Goal: Check status: Check status

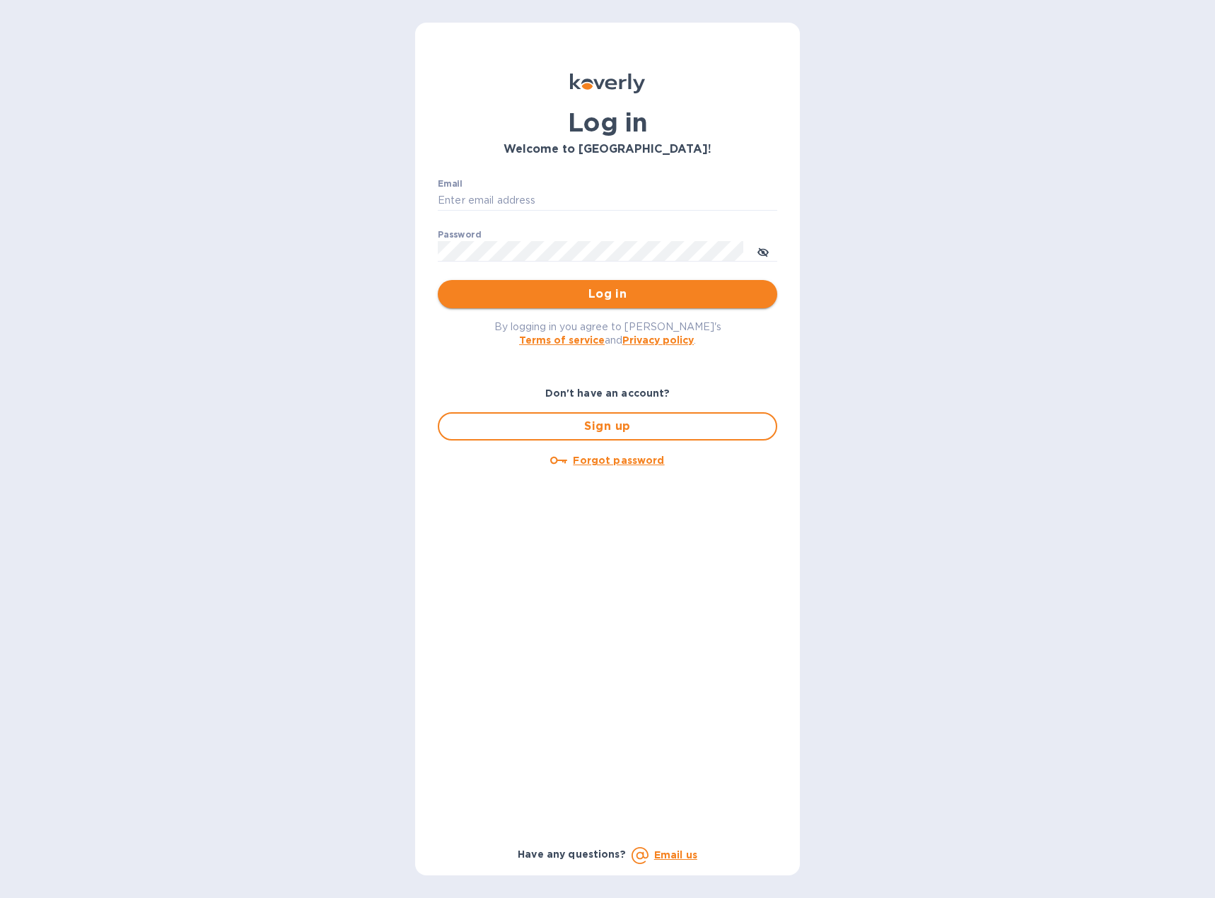
type input "accounting@muretti.com"
click at [582, 296] on span "Log in" at bounding box center [607, 294] width 317 height 17
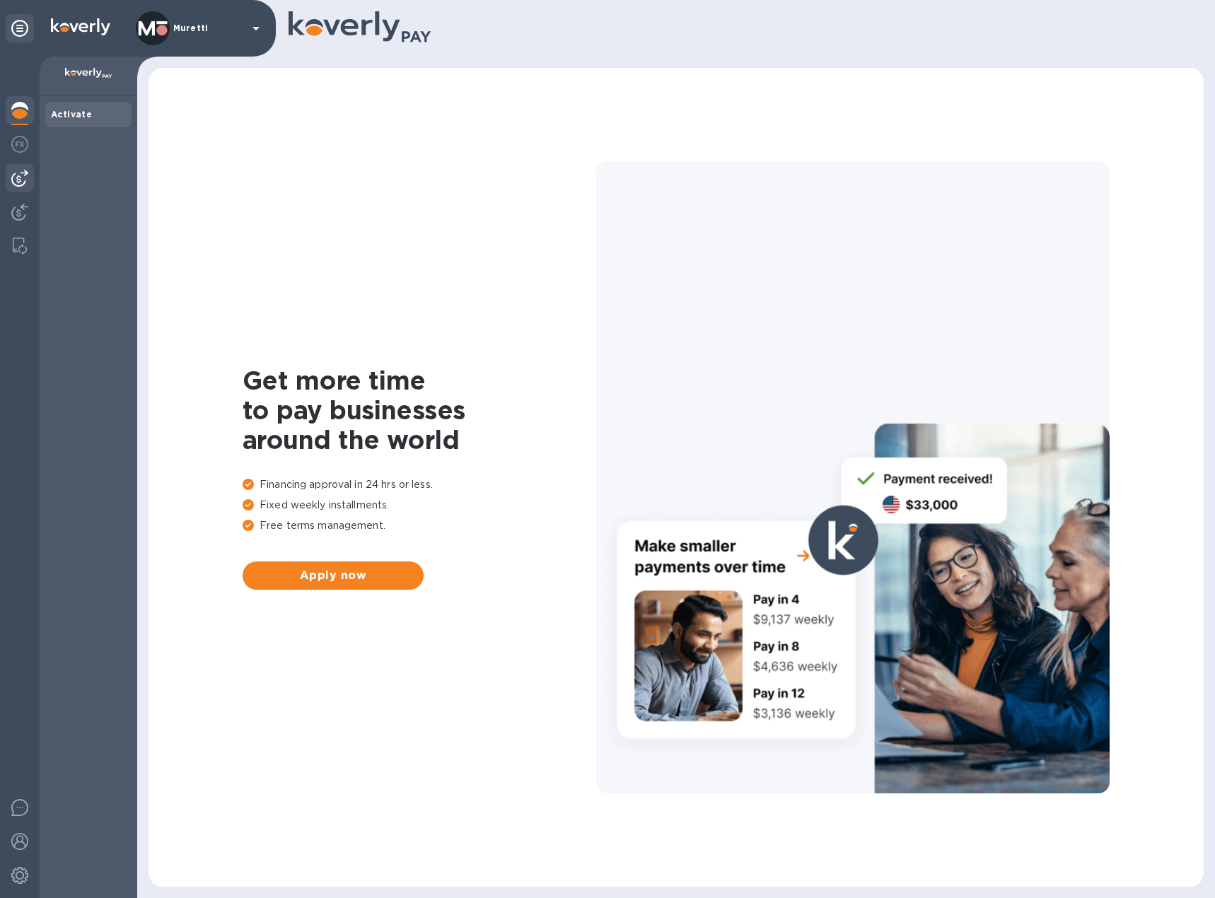
click at [25, 169] on div at bounding box center [20, 178] width 28 height 28
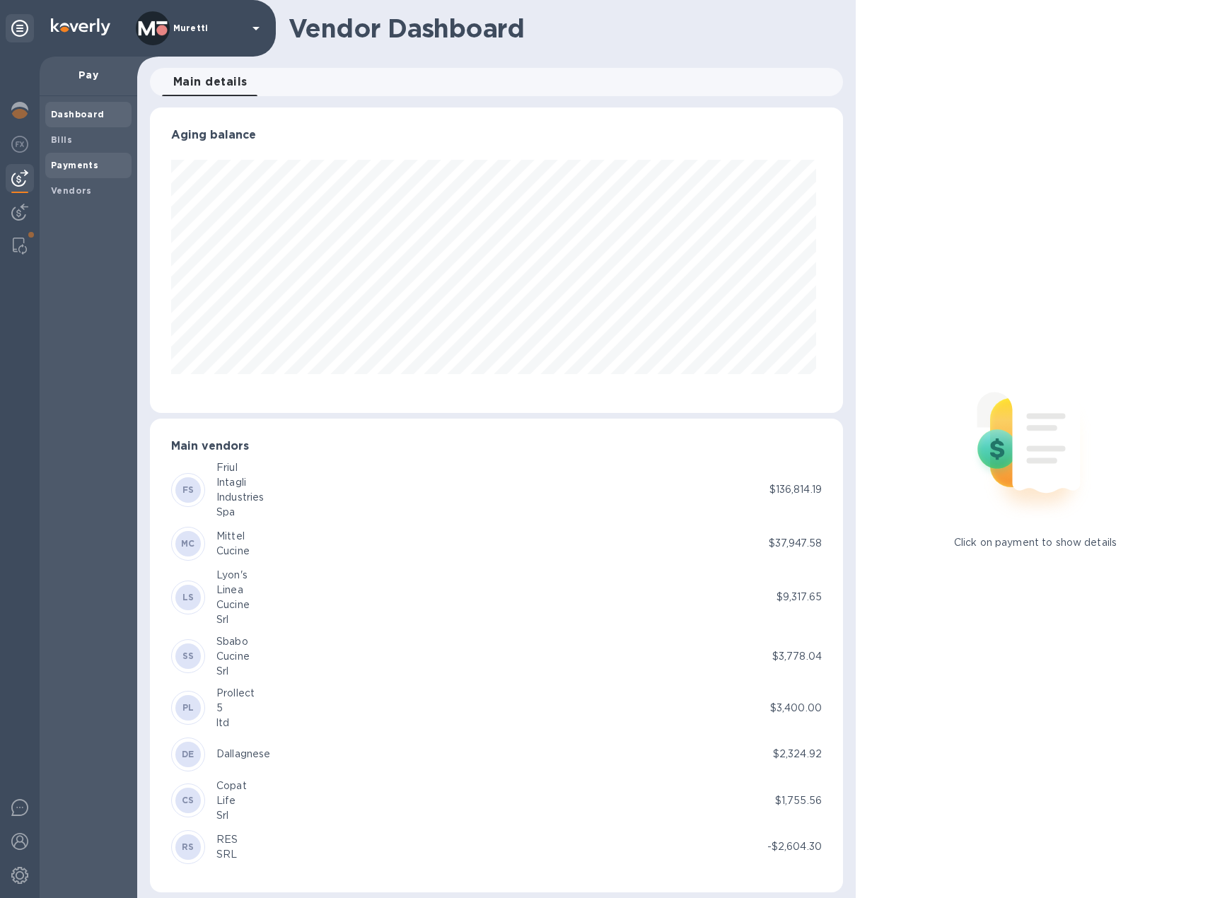
scroll to position [305, 687]
click at [71, 169] on b "Payments" at bounding box center [74, 165] width 47 height 11
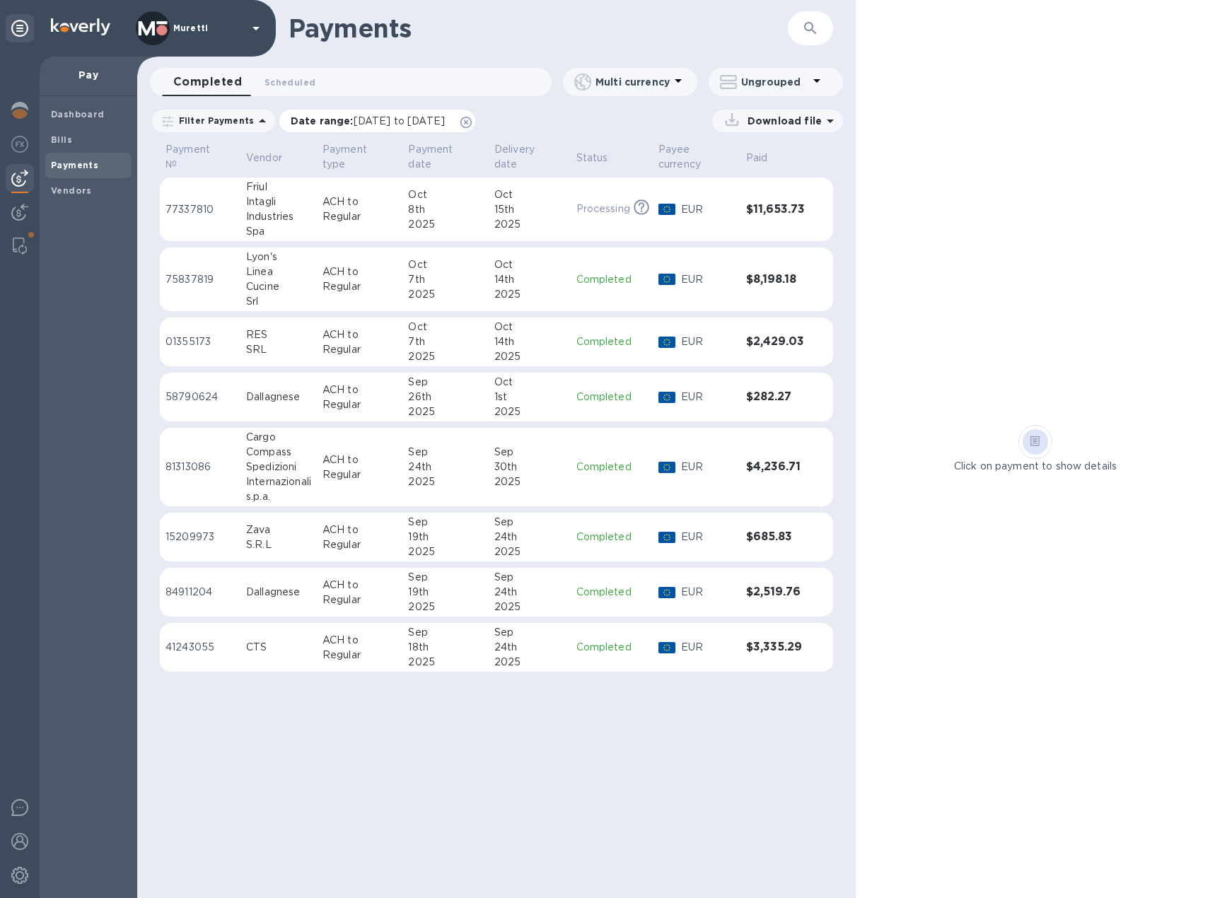
click at [472, 119] on icon at bounding box center [465, 122] width 11 height 11
